Goal: Register for event/course

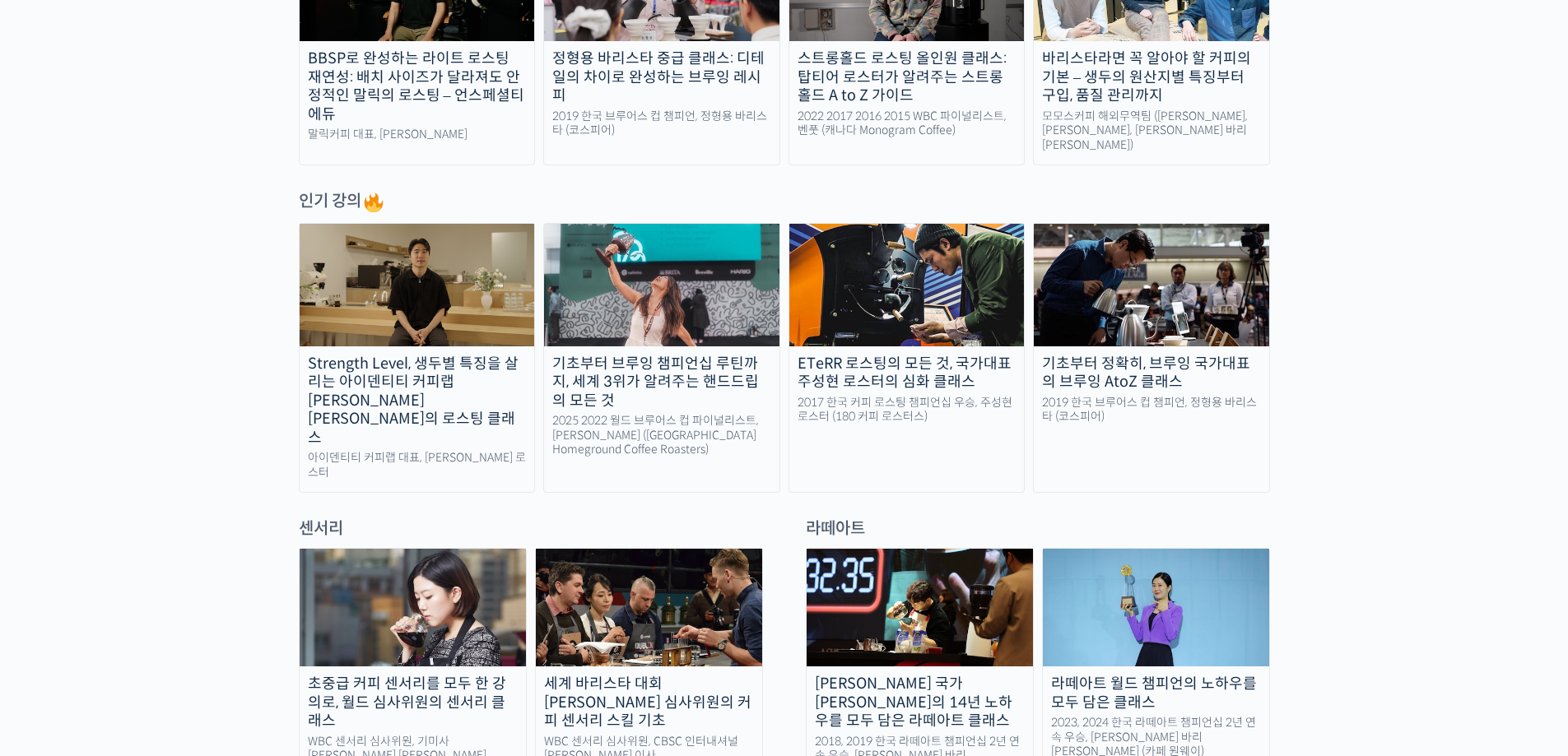
scroll to position [658, 0]
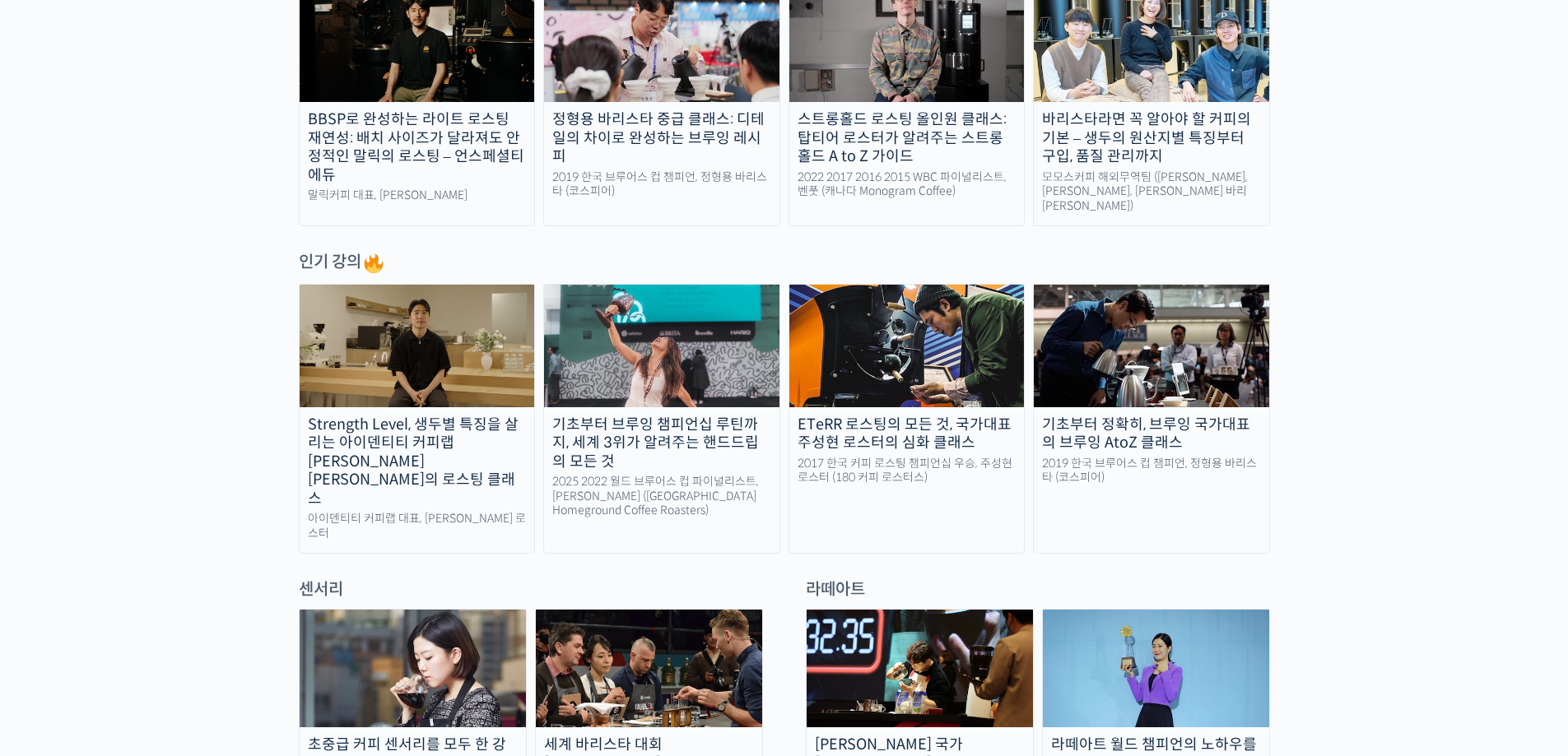
click at [673, 134] on div "정형용 바리스타 중급 클래스: 디테일의 차이로 완성하는 브루잉 레시피" at bounding box center [662, 139] width 236 height 56
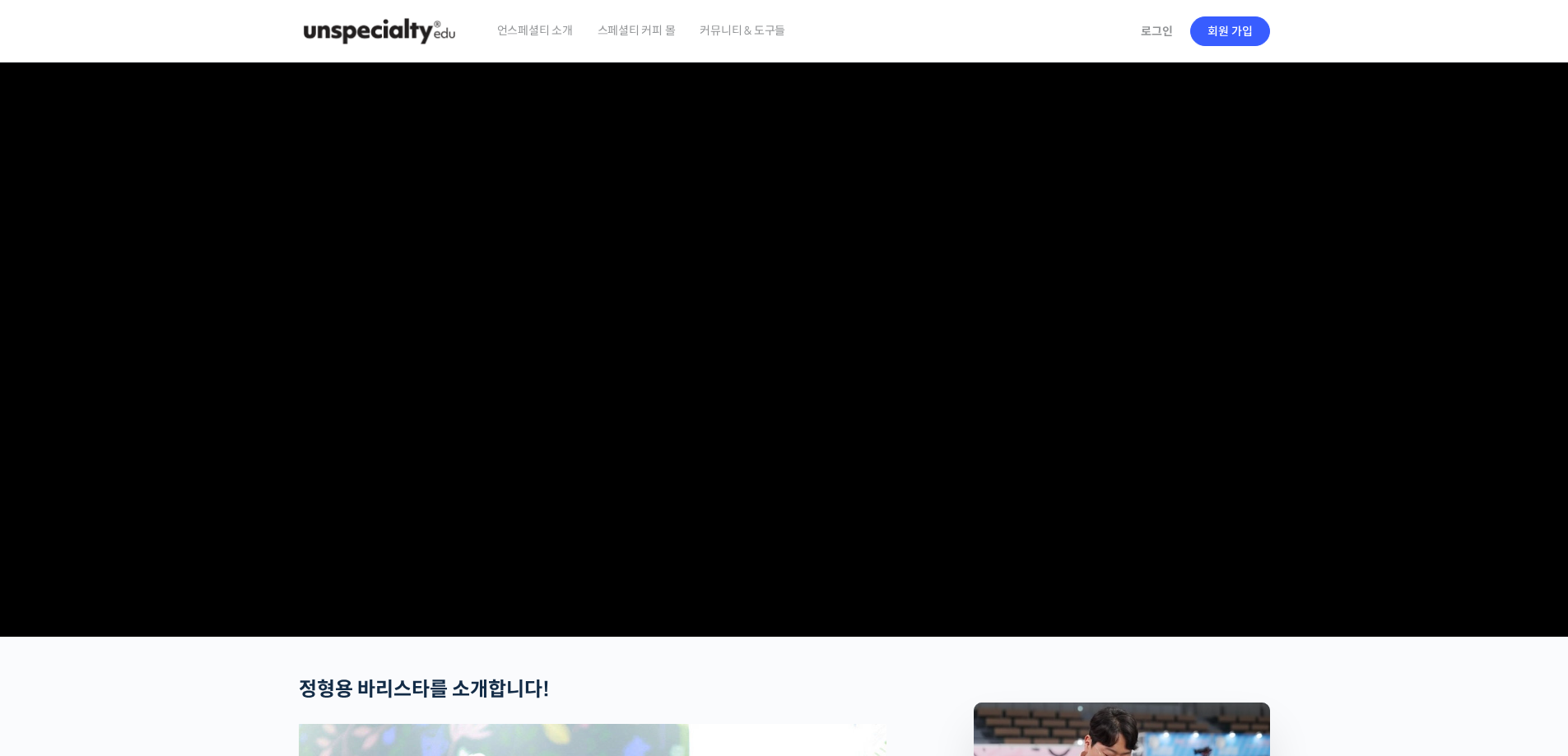
checkbox input "true"
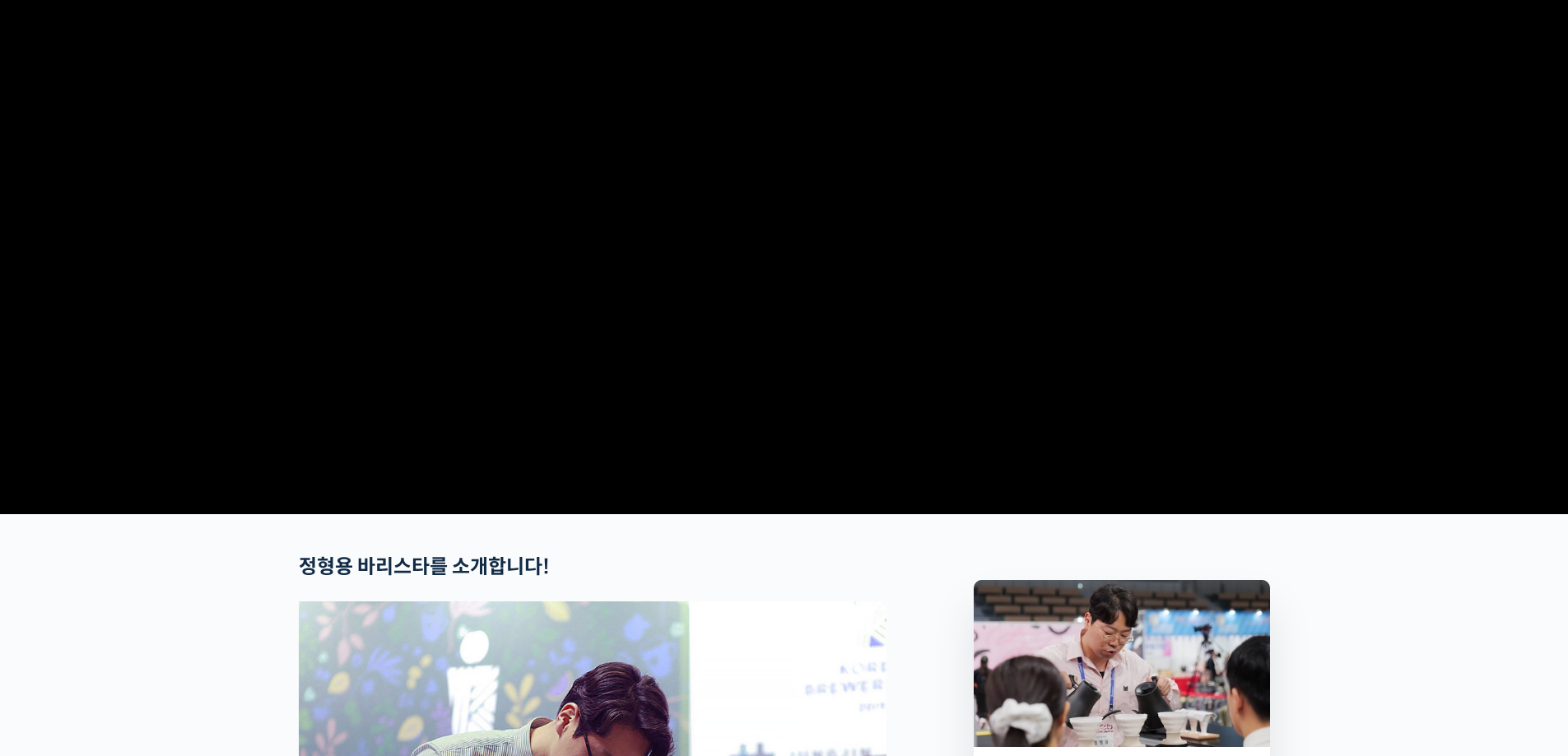
scroll to position [82, 0]
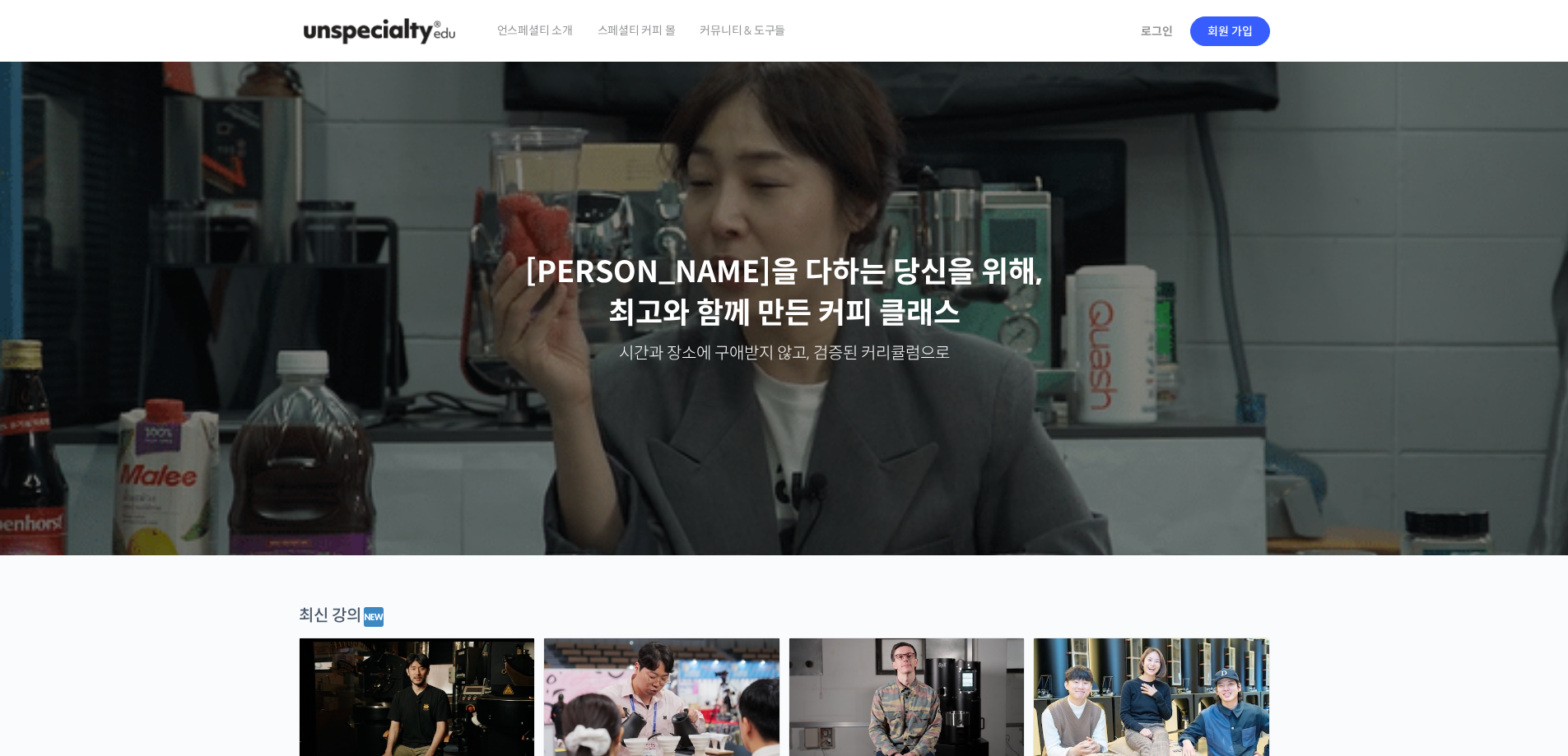
click at [559, 32] on span "언스페셜티 소개" at bounding box center [536, 30] width 76 height 63
